Goal: Task Accomplishment & Management: Manage account settings

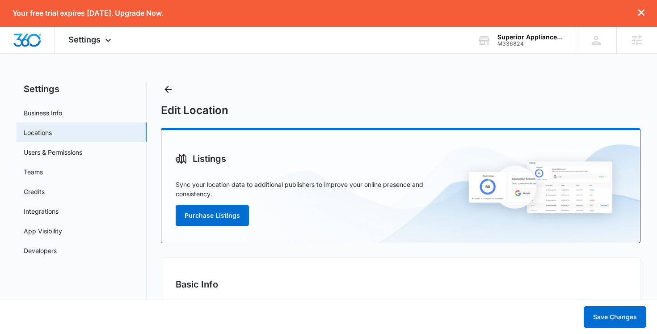
select select "[US_STATE]"
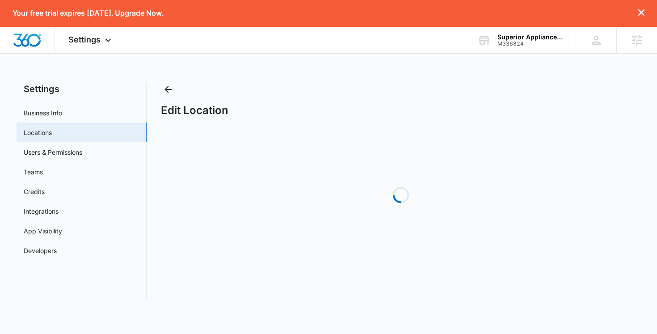
select select "[US_STATE]"
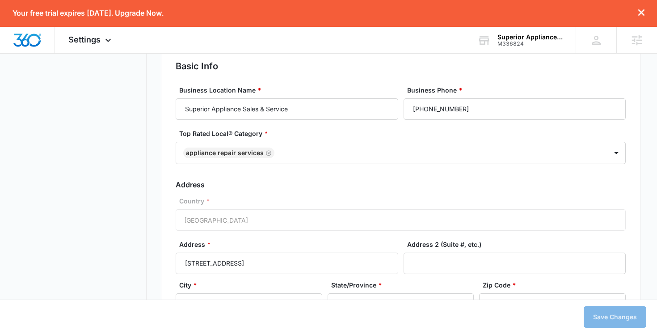
scroll to position [398, 0]
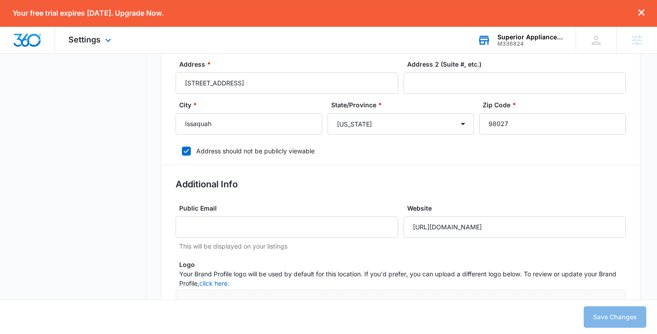
click at [508, 42] on div "M336824" at bounding box center [530, 44] width 65 height 6
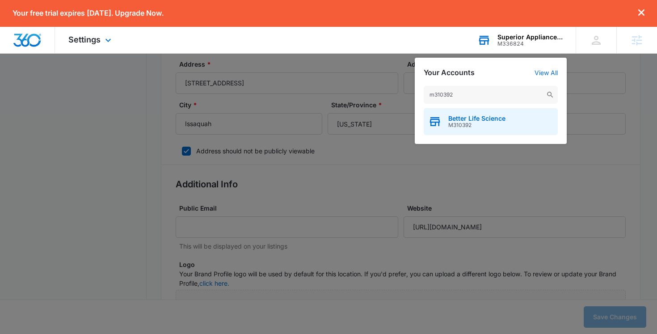
type input "m310392"
click at [461, 122] on span "M310392" at bounding box center [476, 125] width 57 height 6
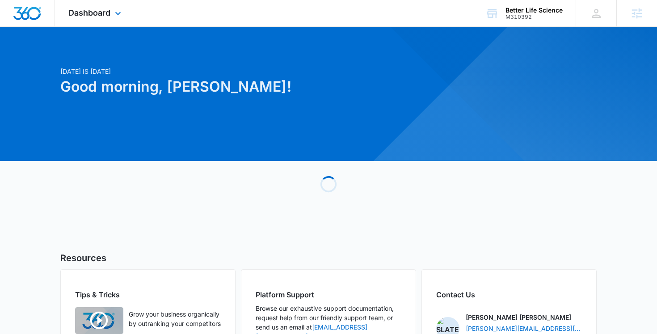
click at [120, 24] on div "Dashboard Apps Reputation Forms CRM Email Social POS Content Ads Intelligence F…" at bounding box center [96, 13] width 82 height 26
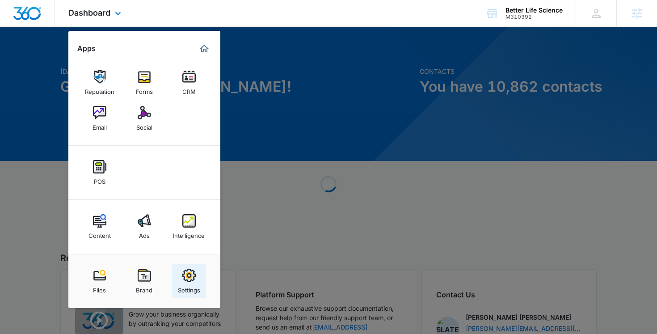
click at [187, 285] on div "Settings" at bounding box center [189, 288] width 22 height 12
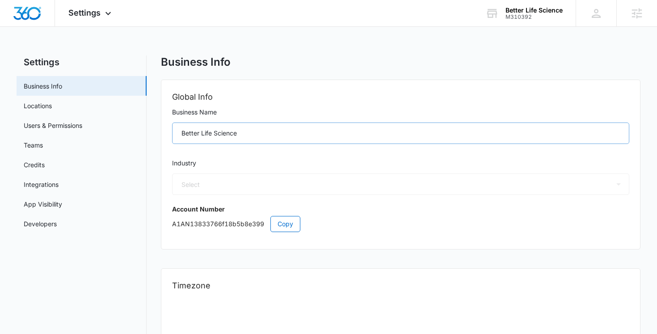
select select "13"
select select "US"
select select "America/New_York"
click at [59, 123] on link "Users & Permissions" at bounding box center [53, 125] width 59 height 9
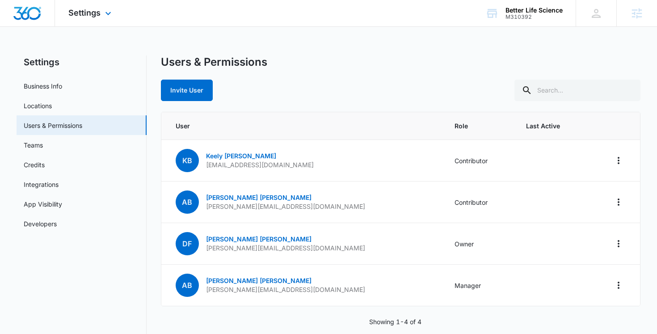
click at [90, 19] on div "Settings Apps Reputation Forms CRM Email Social POS Content Ads Intelligence Fi…" at bounding box center [91, 13] width 72 height 26
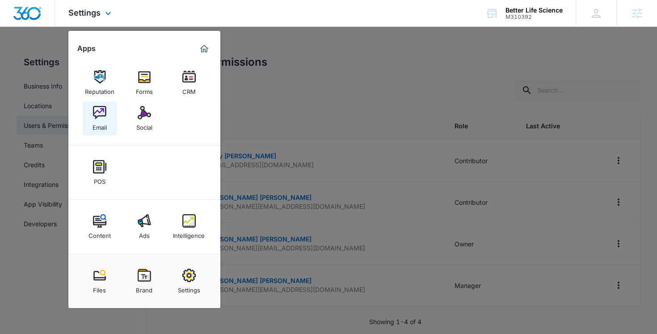
click at [102, 123] on div "Email" at bounding box center [100, 125] width 14 height 12
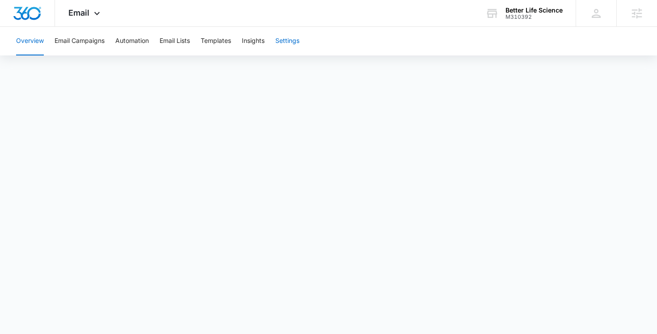
click at [292, 43] on button "Settings" at bounding box center [287, 41] width 24 height 29
